Goal: Information Seeking & Learning: Learn about a topic

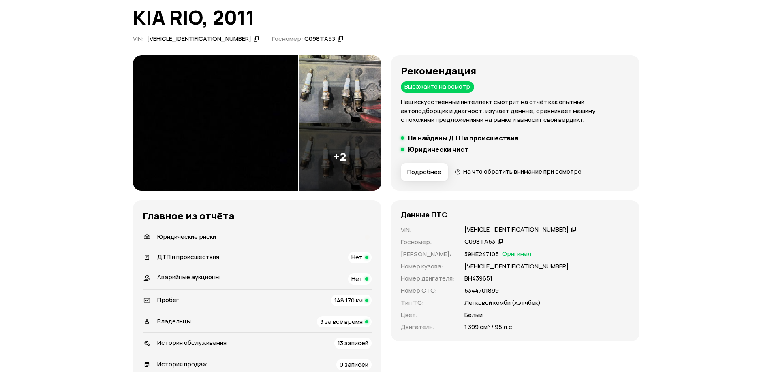
scroll to position [81, 0]
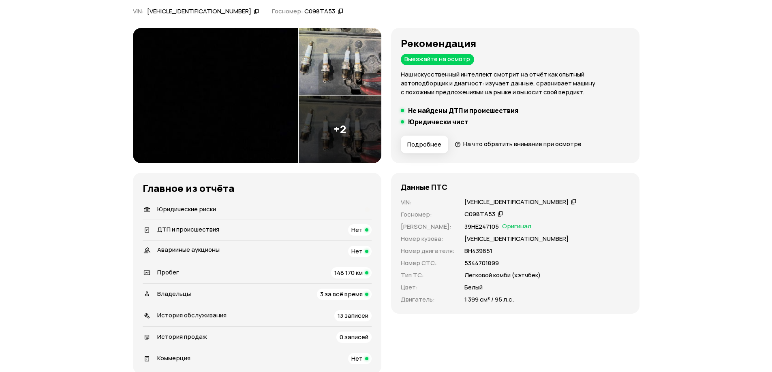
click at [338, 136] on img at bounding box center [340, 130] width 83 height 68
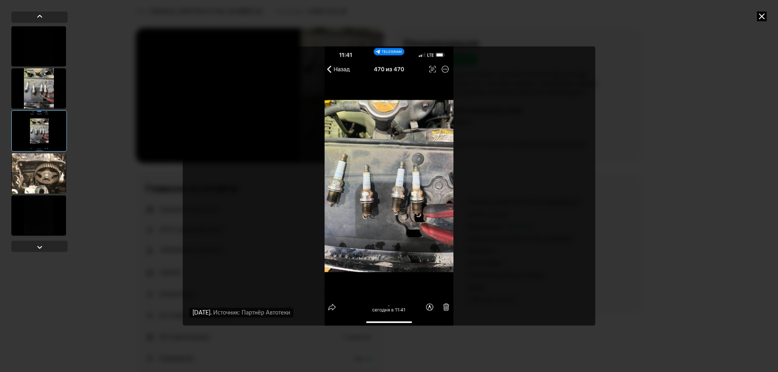
click at [60, 82] on div at bounding box center [38, 88] width 55 height 41
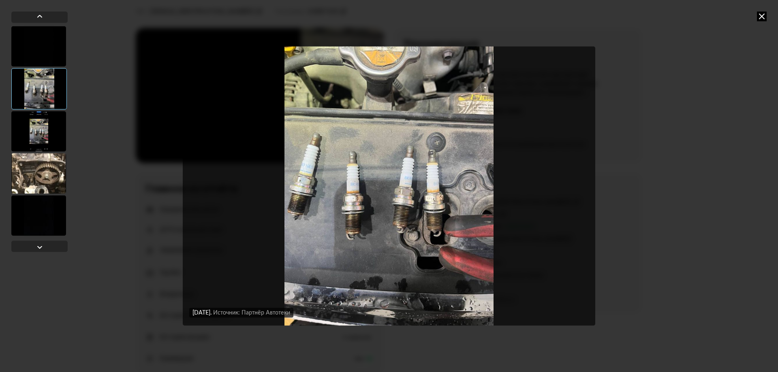
click at [34, 130] on div at bounding box center [38, 131] width 55 height 41
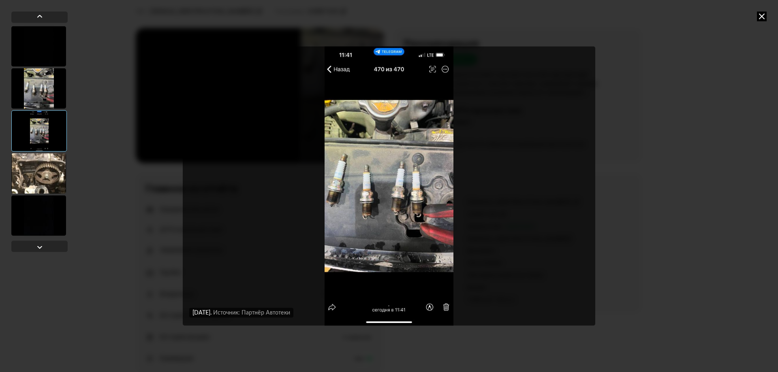
click at [42, 158] on div at bounding box center [38, 173] width 55 height 41
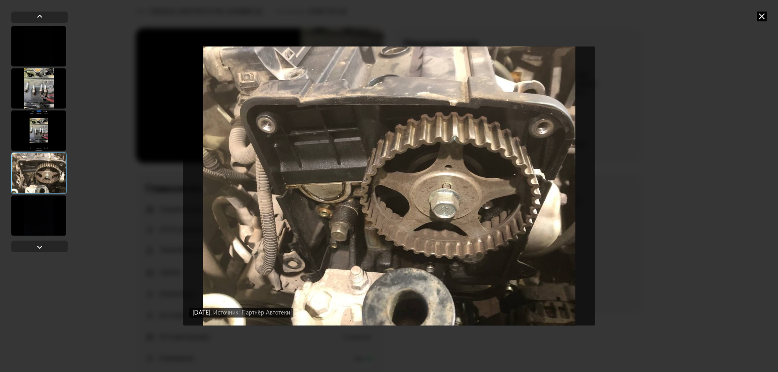
click at [762, 14] on icon at bounding box center [762, 16] width 10 height 10
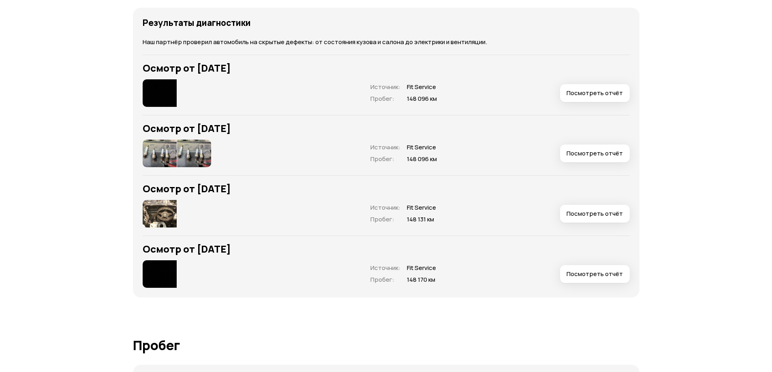
scroll to position [1053, 0]
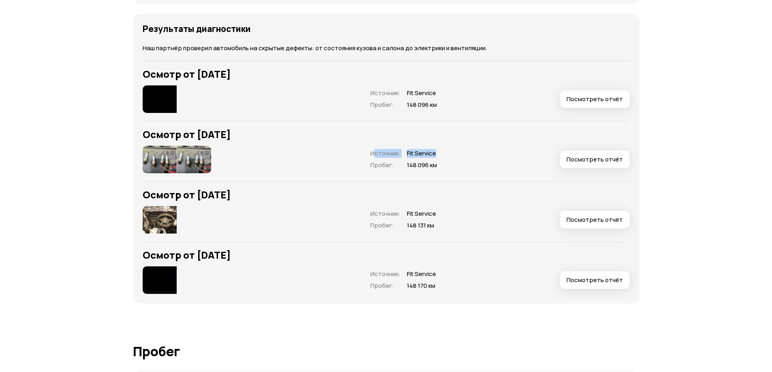
drag, startPoint x: 440, startPoint y: 152, endPoint x: 379, endPoint y: 154, distance: 61.2
click at [377, 154] on div "Источник : Fit Service Пробег : 148 096 км" at bounding box center [456, 160] width 173 height 20
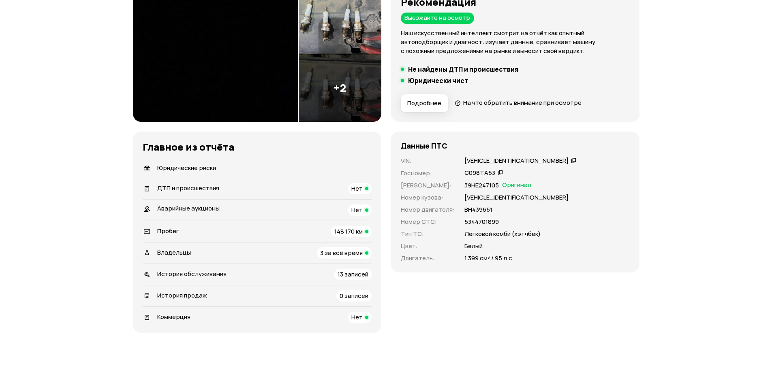
scroll to position [81, 0]
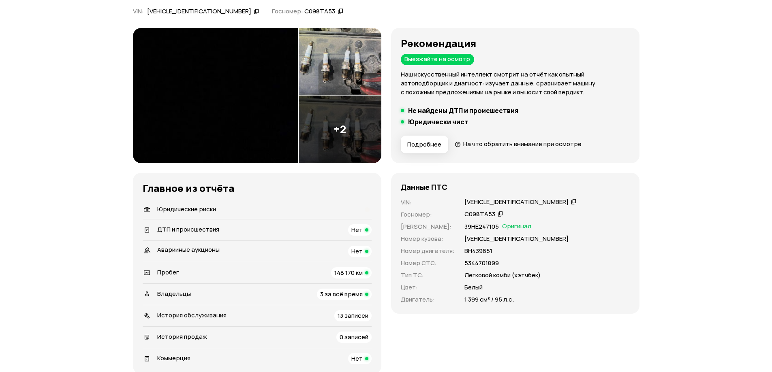
click at [304, 296] on div "Владельцы 3 за всё время" at bounding box center [257, 294] width 229 height 11
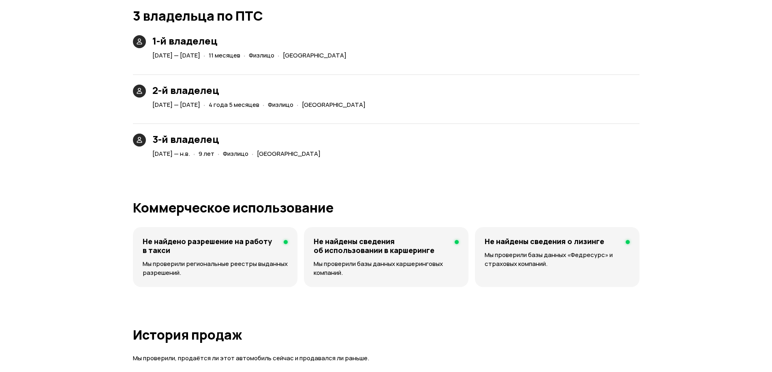
scroll to position [1997, 0]
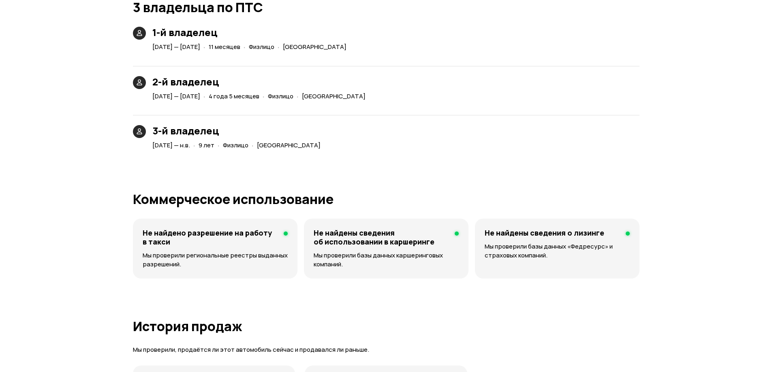
drag, startPoint x: 151, startPoint y: 48, endPoint x: 238, endPoint y: 51, distance: 87.2
click at [202, 51] on div "[DATE] — [DATE]" at bounding box center [176, 47] width 51 height 9
click at [353, 49] on div "1-й владелец [DATE] — [DATE] · 11 месяцев · Физлицо · [GEOGRAPHIC_DATA]" at bounding box center [241, 40] width 223 height 26
drag, startPoint x: 249, startPoint y: 94, endPoint x: 448, endPoint y: 96, distance: 198.5
click at [448, 96] on div "2-й владелец [DATE] — [DATE] · 4 года 5 месяцев · Физлицо · [GEOGRAPHIC_DATA]" at bounding box center [386, 79] width 506 height 46
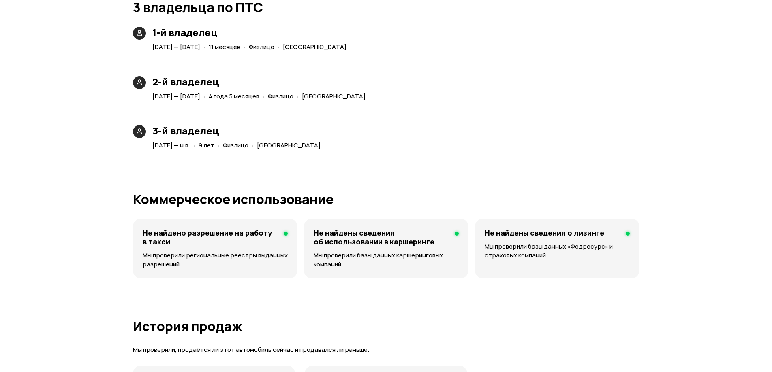
click at [448, 96] on div "2-й владелец [DATE] — [DATE] · 4 года 5 месяцев · Физлицо · [GEOGRAPHIC_DATA]" at bounding box center [386, 79] width 506 height 46
drag, startPoint x: 427, startPoint y: 96, endPoint x: 359, endPoint y: 101, distance: 67.4
click at [359, 101] on div "[DATE] — [DATE] · 4 года 5 месяцев · Физлицо · [GEOGRAPHIC_DATA]" at bounding box center [261, 97] width 220 height 12
drag, startPoint x: 376, startPoint y: 161, endPoint x: 142, endPoint y: 143, distance: 234.9
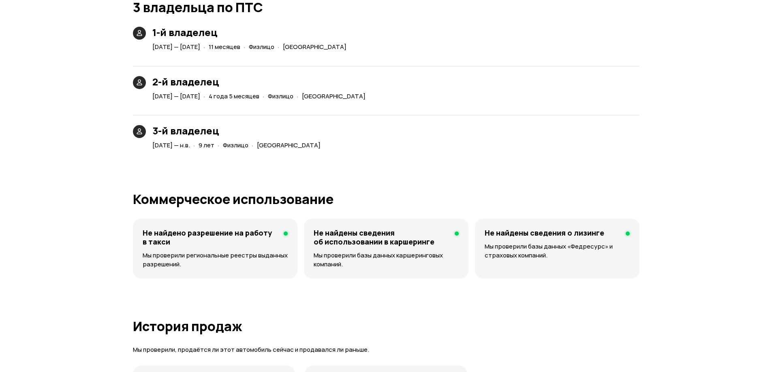
click at [297, 147] on span "[GEOGRAPHIC_DATA]" at bounding box center [289, 145] width 64 height 9
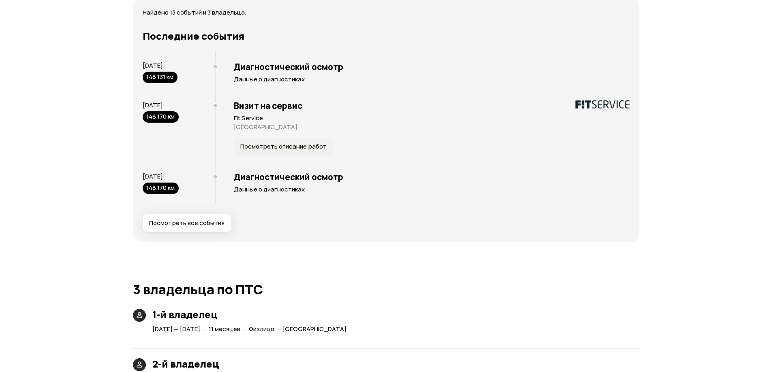
scroll to position [1835, 0]
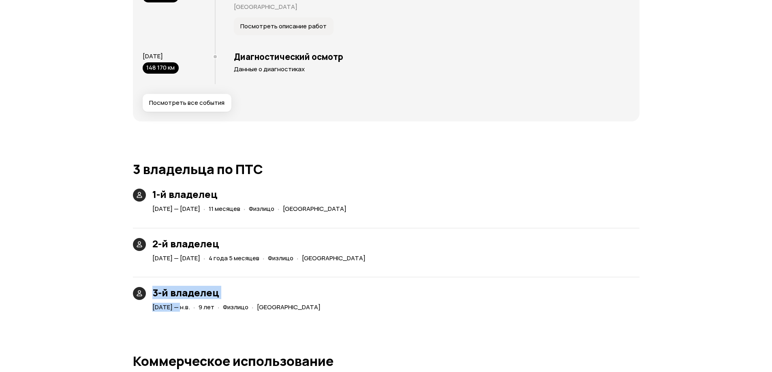
drag, startPoint x: 175, startPoint y: 306, endPoint x: 180, endPoint y: 305, distance: 5.0
click at [190, 306] on span "[DATE] — н.в." at bounding box center [171, 307] width 38 height 9
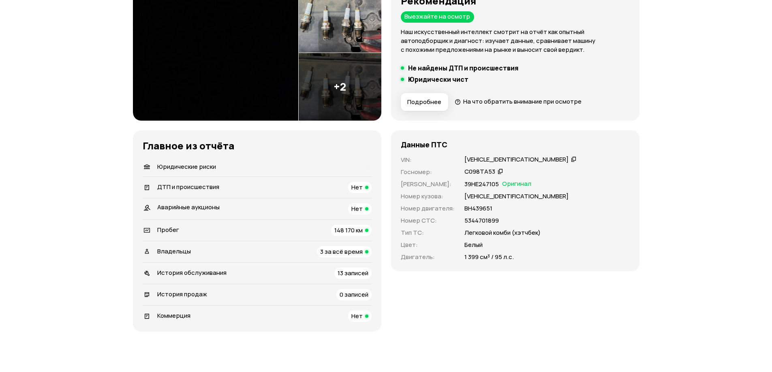
scroll to position [162, 0]
